Goal: Transaction & Acquisition: Purchase product/service

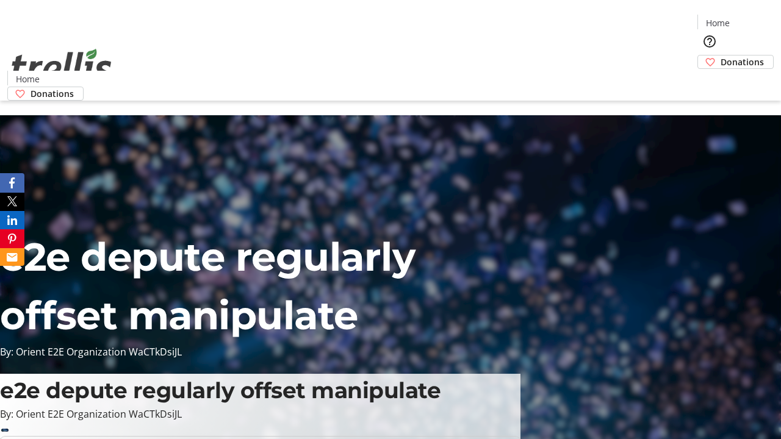
click at [746, 18] on span "Sign Up" at bounding box center [750, 17] width 35 height 15
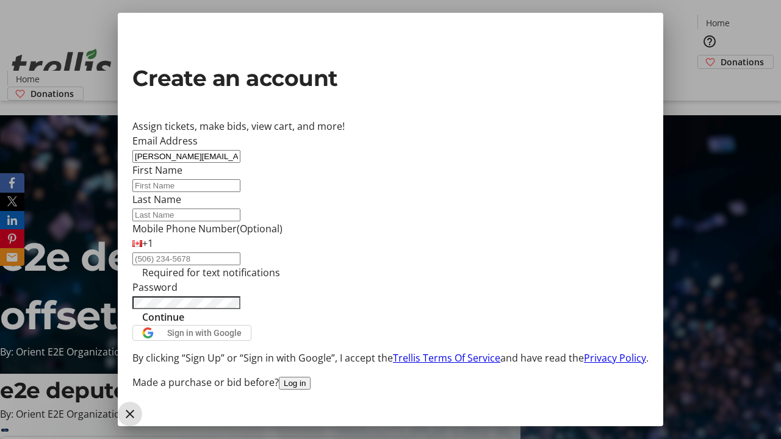
type input "[PERSON_NAME][EMAIL_ADDRESS][DOMAIN_NAME]"
type input "[PERSON_NAME]"
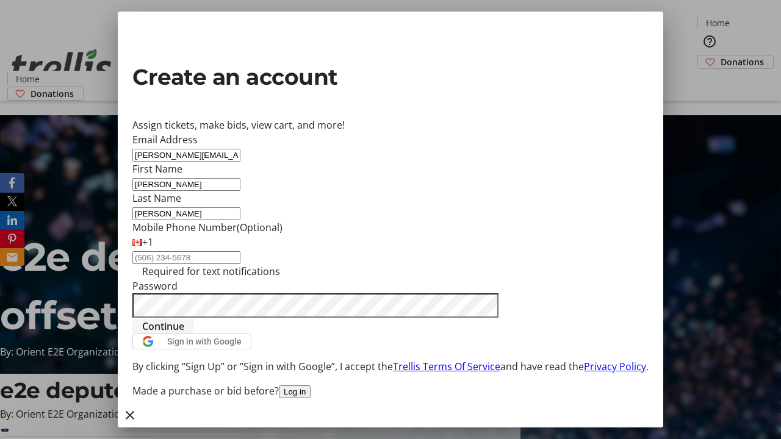
click at [184, 334] on span "Continue" at bounding box center [163, 326] width 42 height 15
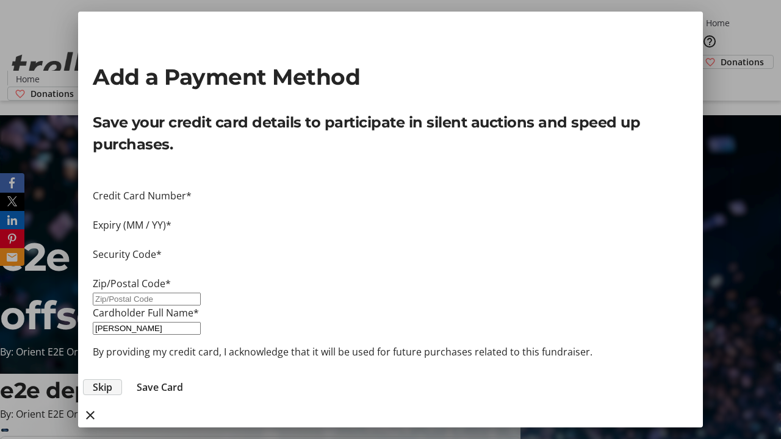
click at [112, 380] on span "Skip" at bounding box center [103, 387] width 20 height 15
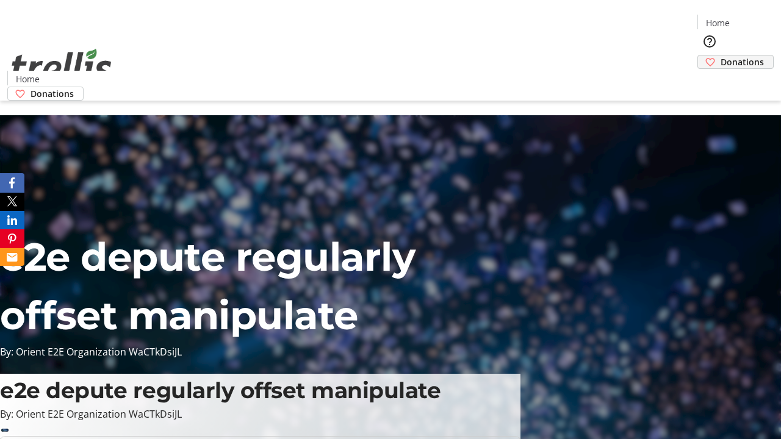
click at [721, 56] on span "Donations" at bounding box center [742, 62] width 43 height 13
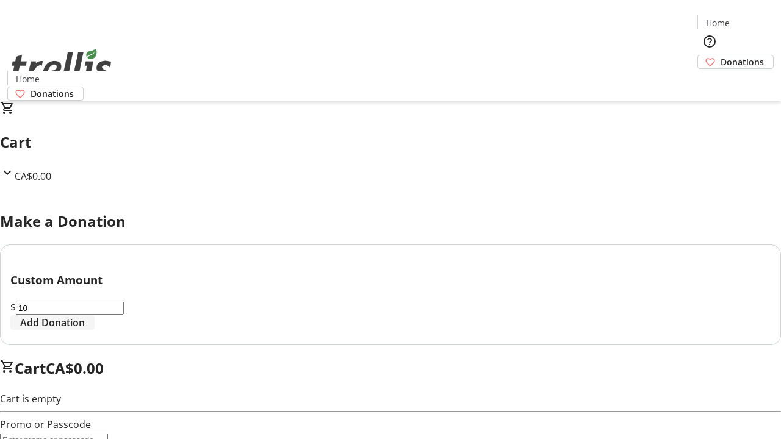
click at [85, 330] on span "Add Donation" at bounding box center [52, 322] width 65 height 15
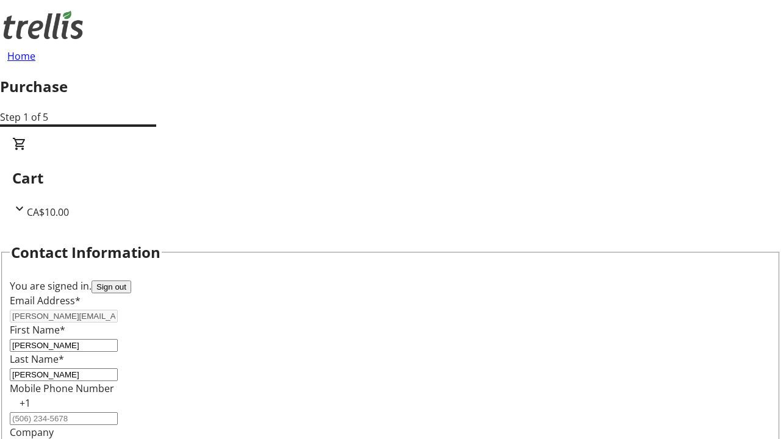
select select "CA"
select select "BC"
type input "Kelowna"
type input "V1Y 0C2"
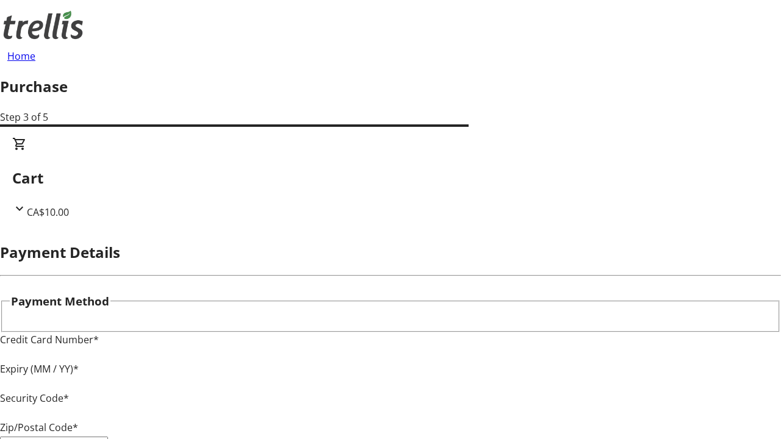
type input "V1Y 0C2"
